Goal: Information Seeking & Learning: Learn about a topic

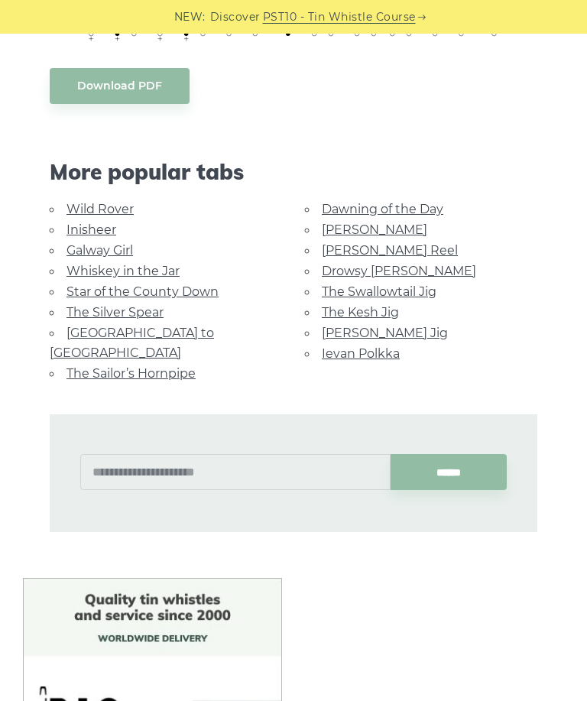
scroll to position [762, 0]
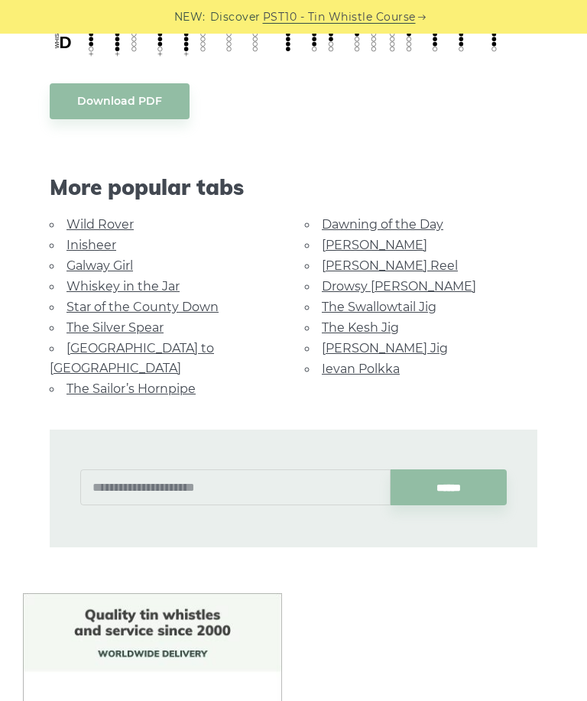
click at [96, 219] on link "Wild Rover" at bounding box center [100, 224] width 67 height 15
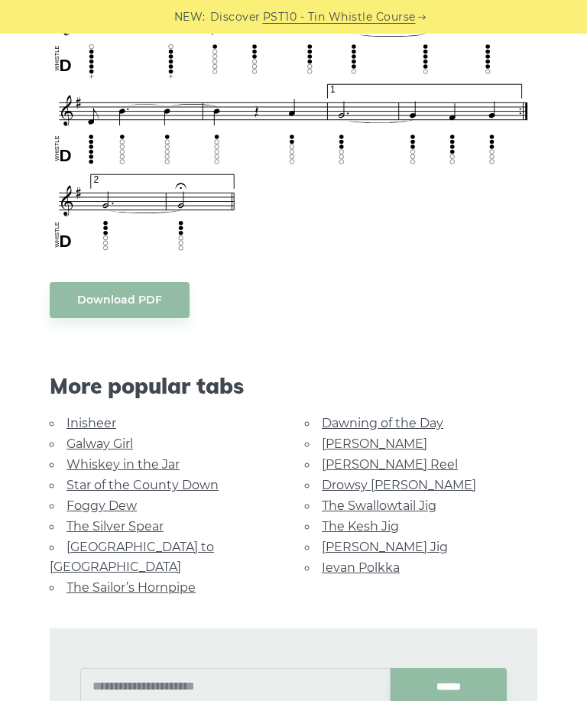
scroll to position [1092, 0]
click at [117, 440] on link "Galway Girl" at bounding box center [100, 443] width 67 height 15
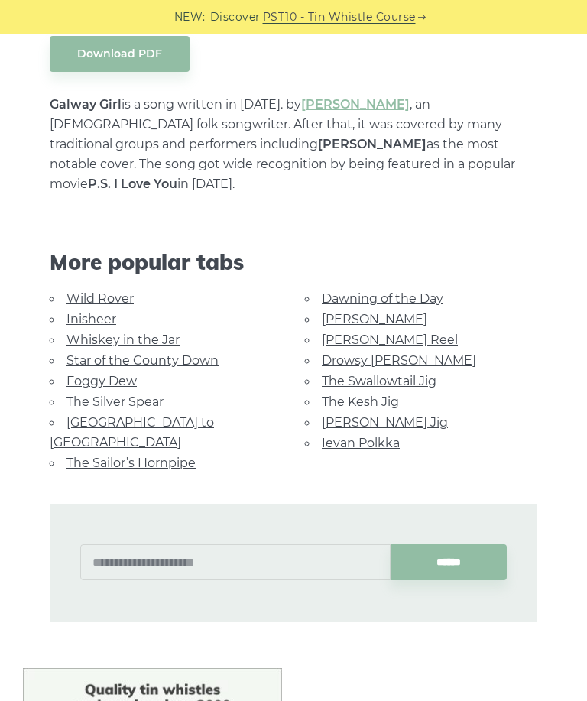
scroll to position [810, 0]
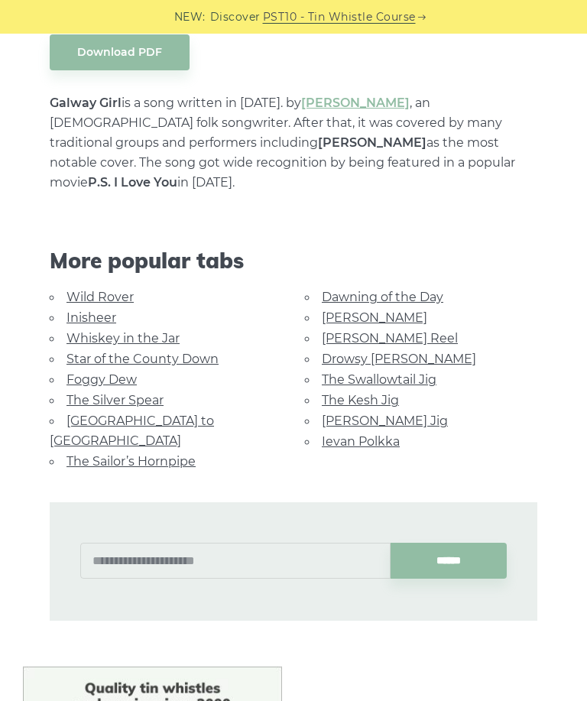
click at [180, 352] on link "Star of the County Down" at bounding box center [143, 359] width 152 height 15
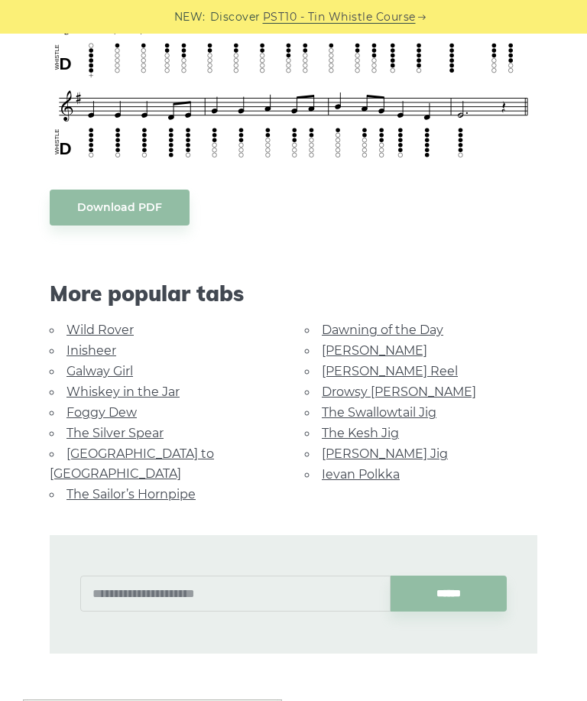
scroll to position [655, 0]
click at [94, 347] on link "Inisheer" at bounding box center [92, 350] width 50 height 15
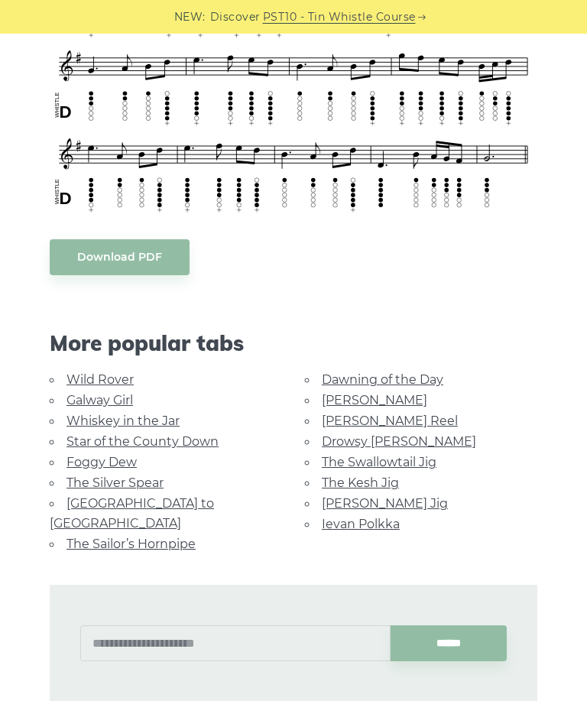
scroll to position [811, 0]
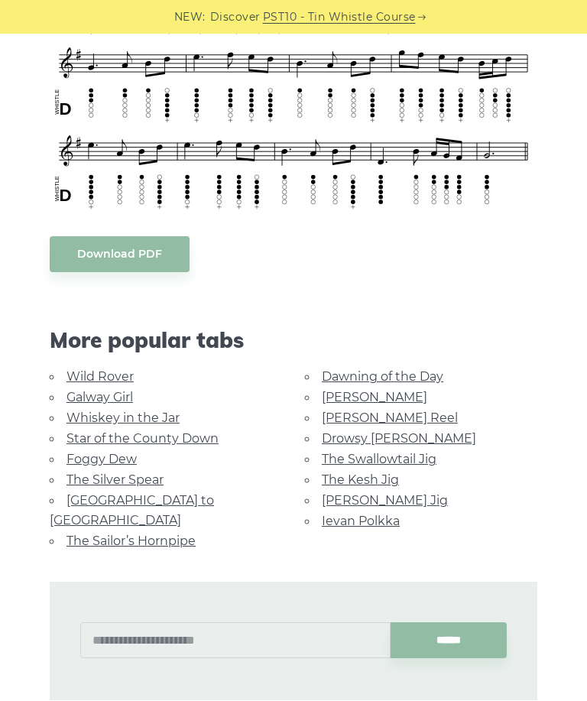
click at [80, 369] on link "Wild Rover" at bounding box center [100, 376] width 67 height 15
